Goal: Information Seeking & Learning: Find specific page/section

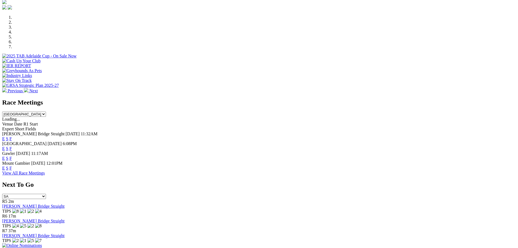
scroll to position [163, 0]
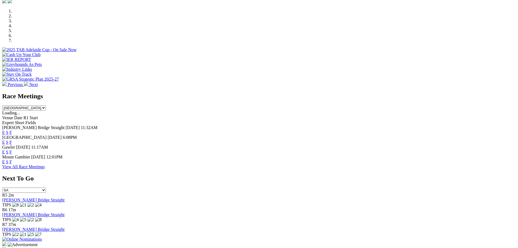
click at [12, 150] on link "F" at bounding box center [11, 152] width 2 height 5
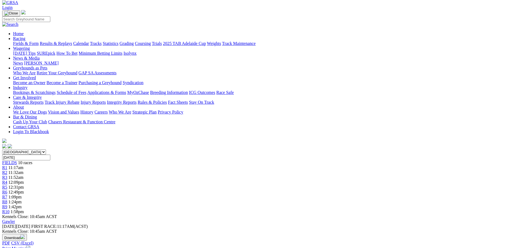
scroll to position [27, 0]
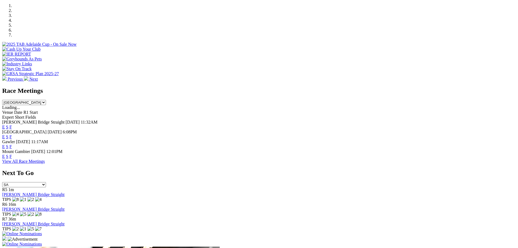
scroll to position [191, 0]
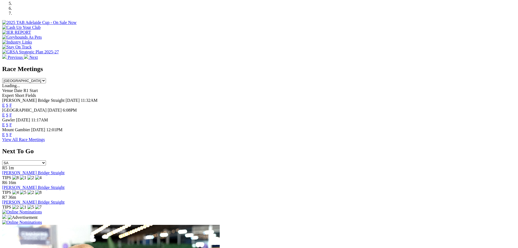
click at [12, 122] on link "F" at bounding box center [11, 124] width 2 height 5
